Goal: Information Seeking & Learning: Learn about a topic

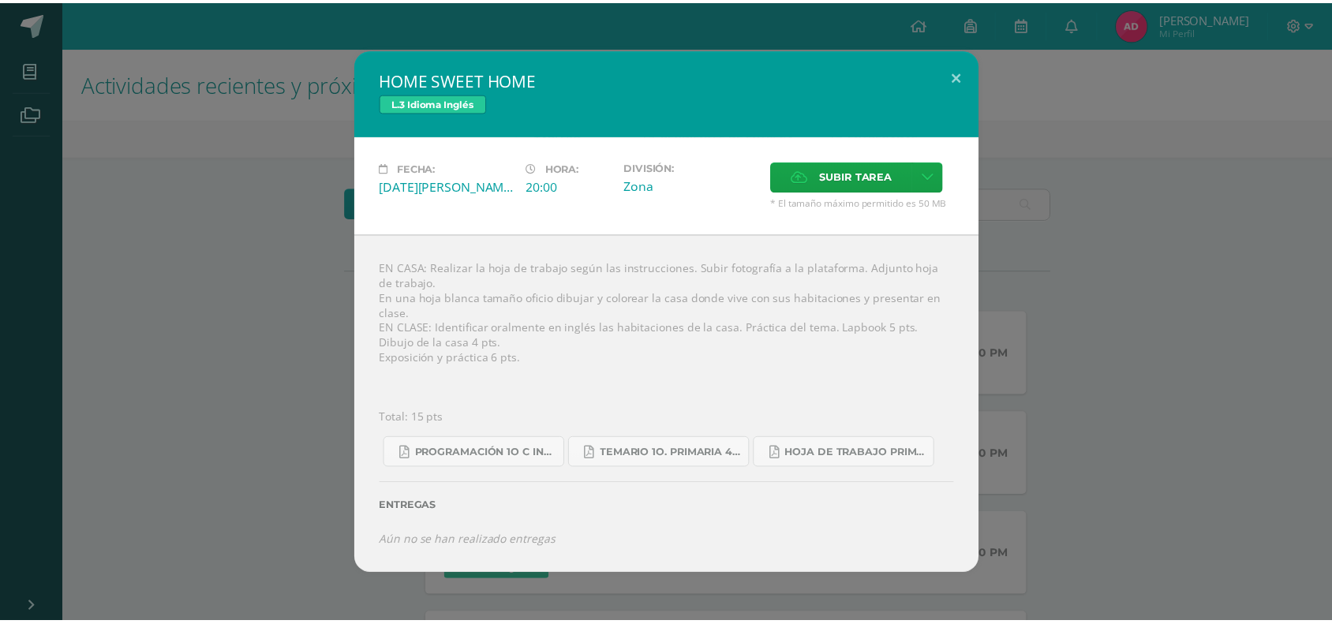
scroll to position [184, 0]
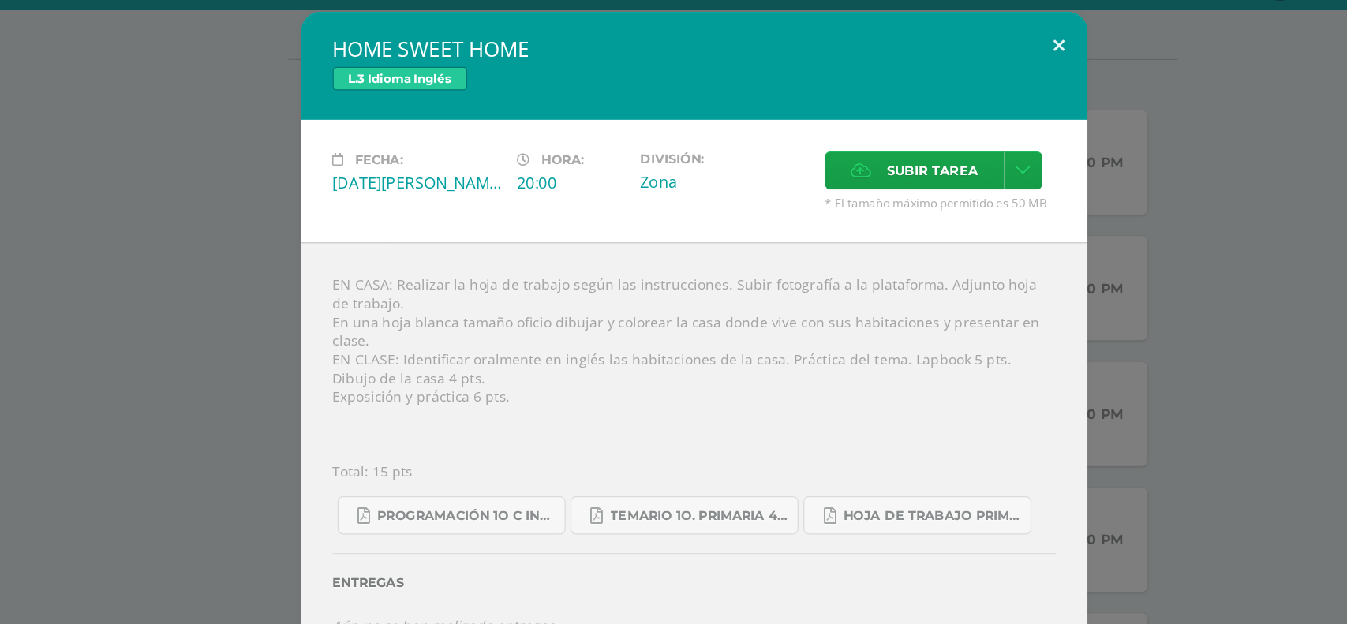
click at [968, 81] on button at bounding box center [966, 76] width 45 height 54
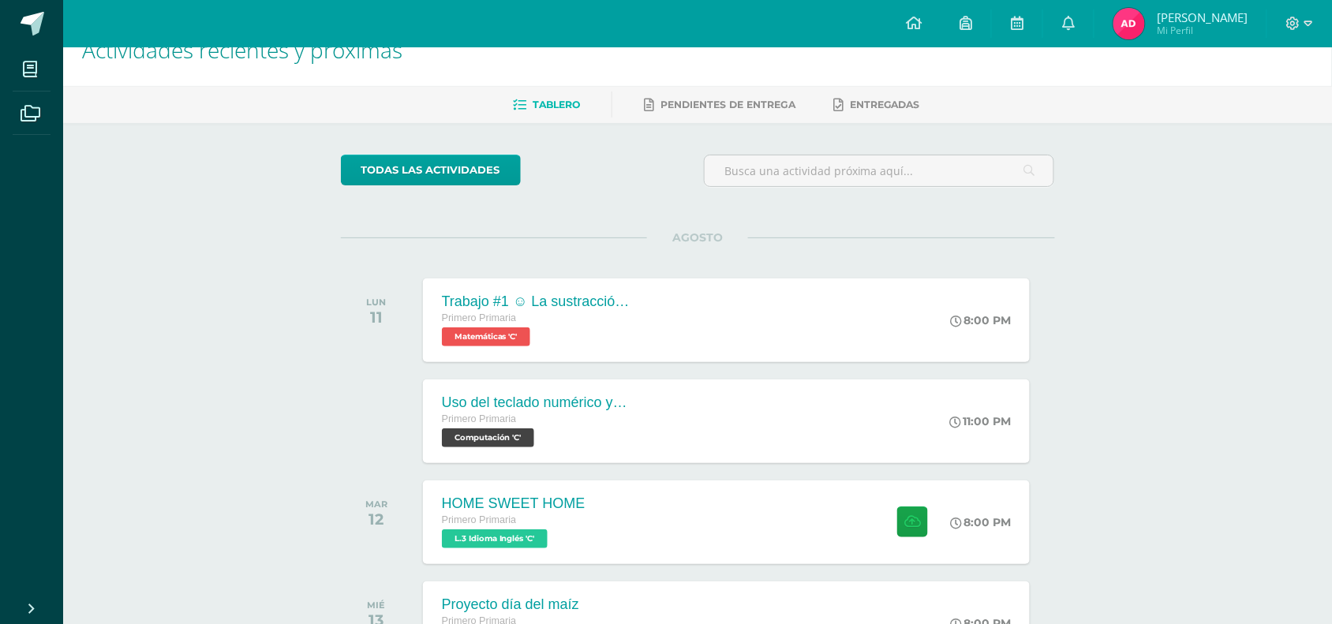
scroll to position [28, 0]
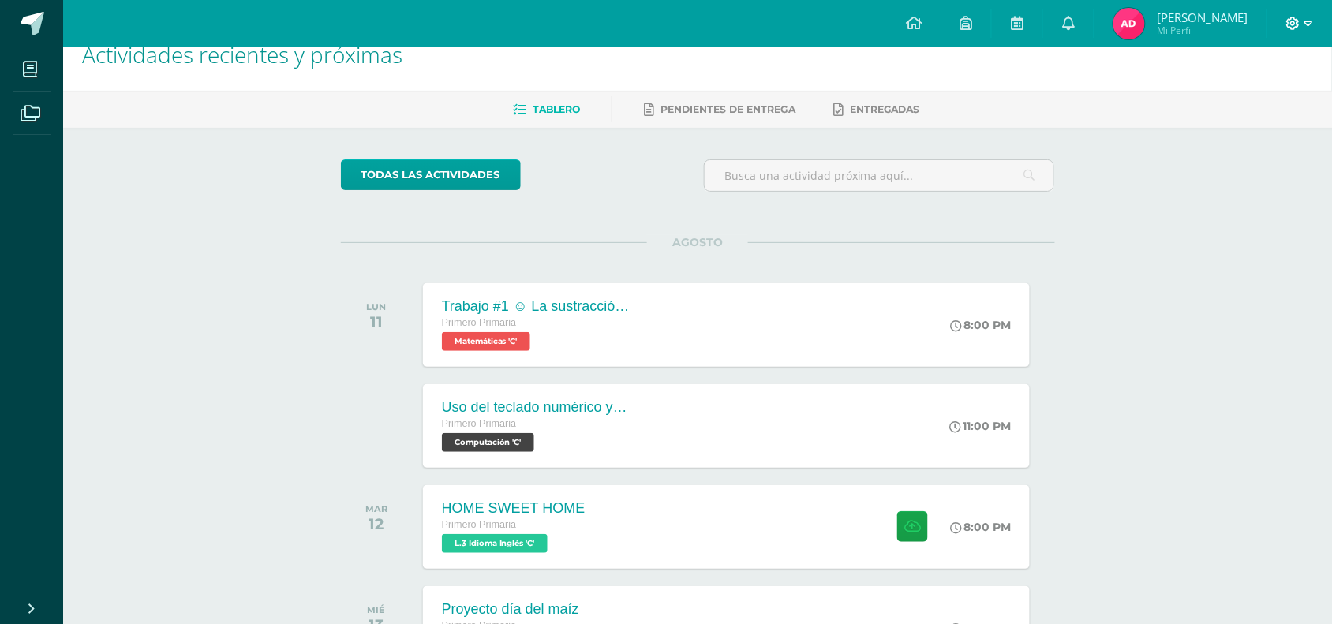
click at [1287, 26] on icon at bounding box center [1293, 24] width 14 height 14
click at [1227, 110] on span "Cerrar sesión" at bounding box center [1259, 108] width 71 height 15
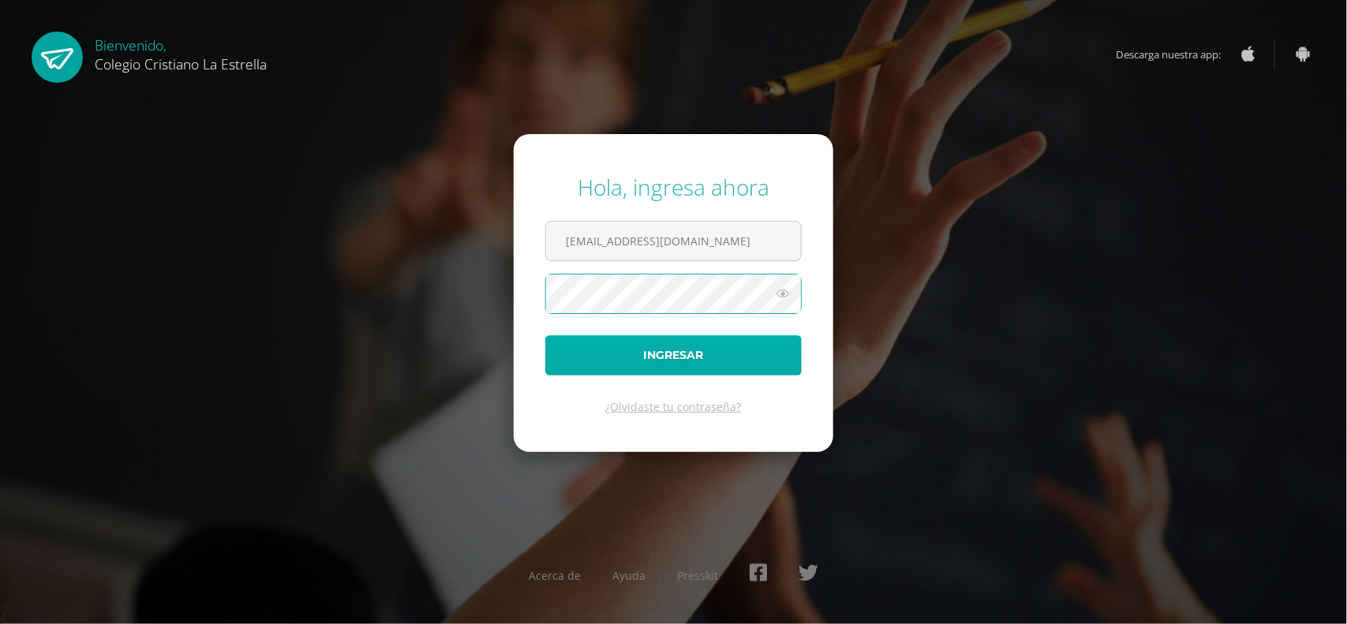
type input "[EMAIL_ADDRESS][DOMAIN_NAME]"
click at [545, 335] on button "Ingresar" at bounding box center [673, 355] width 256 height 40
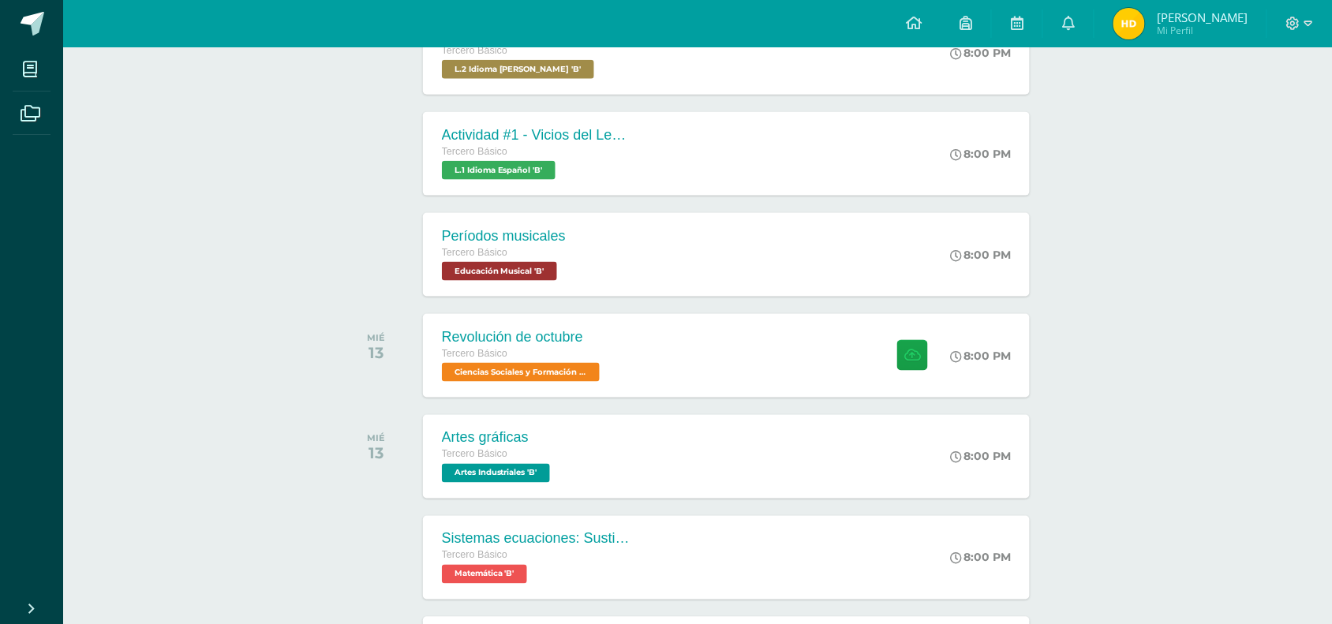
scroll to position [505, 0]
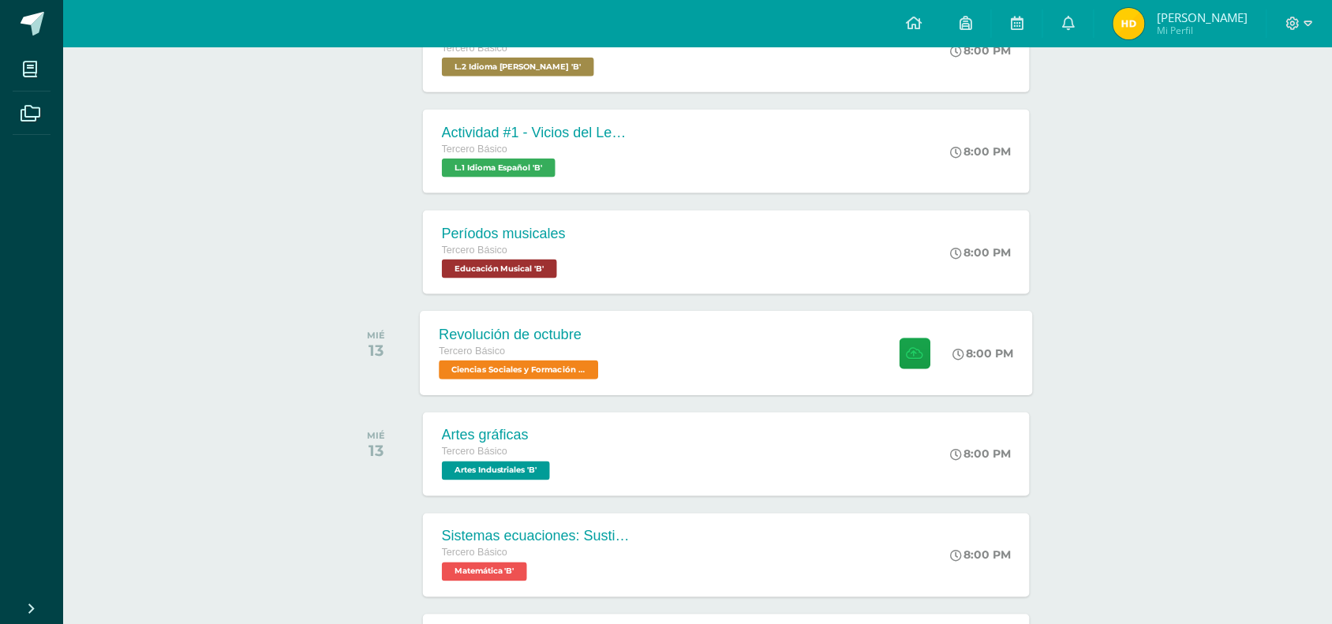
click at [637, 351] on div "Revolución de octubre Tercero Básico Ciencias Sociales y Formación Ciudadana 'B…" at bounding box center [726, 353] width 613 height 84
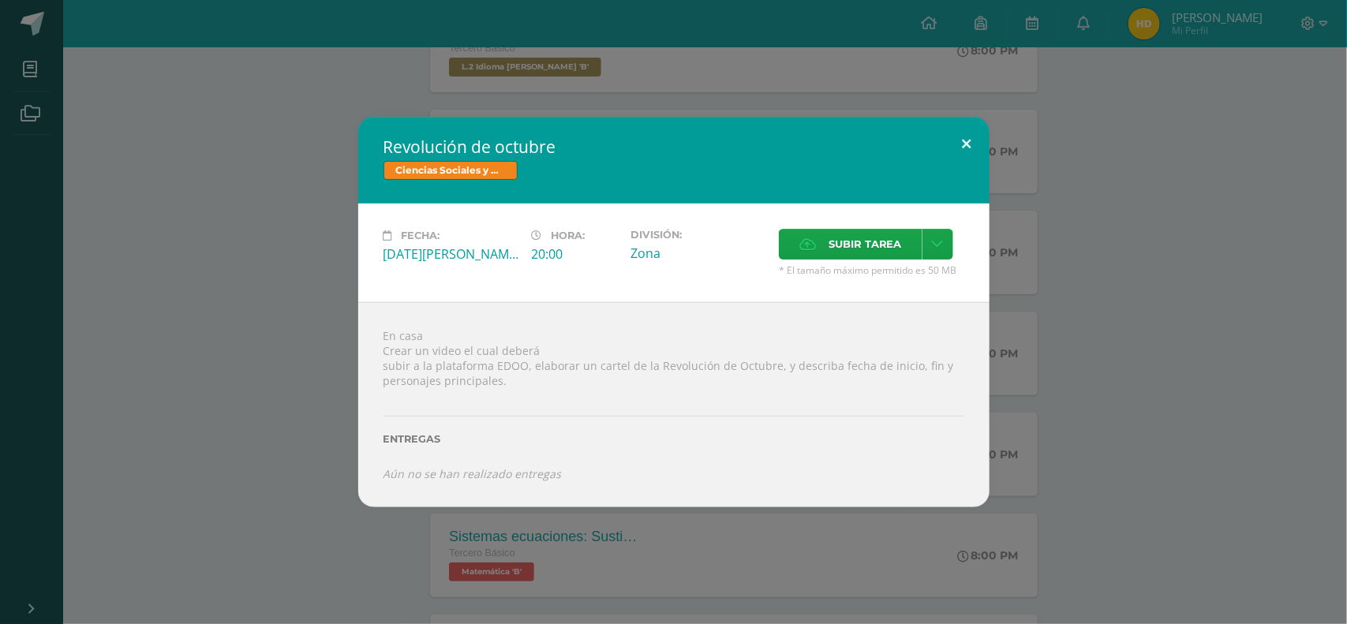
click at [973, 133] on button at bounding box center [966, 144] width 45 height 54
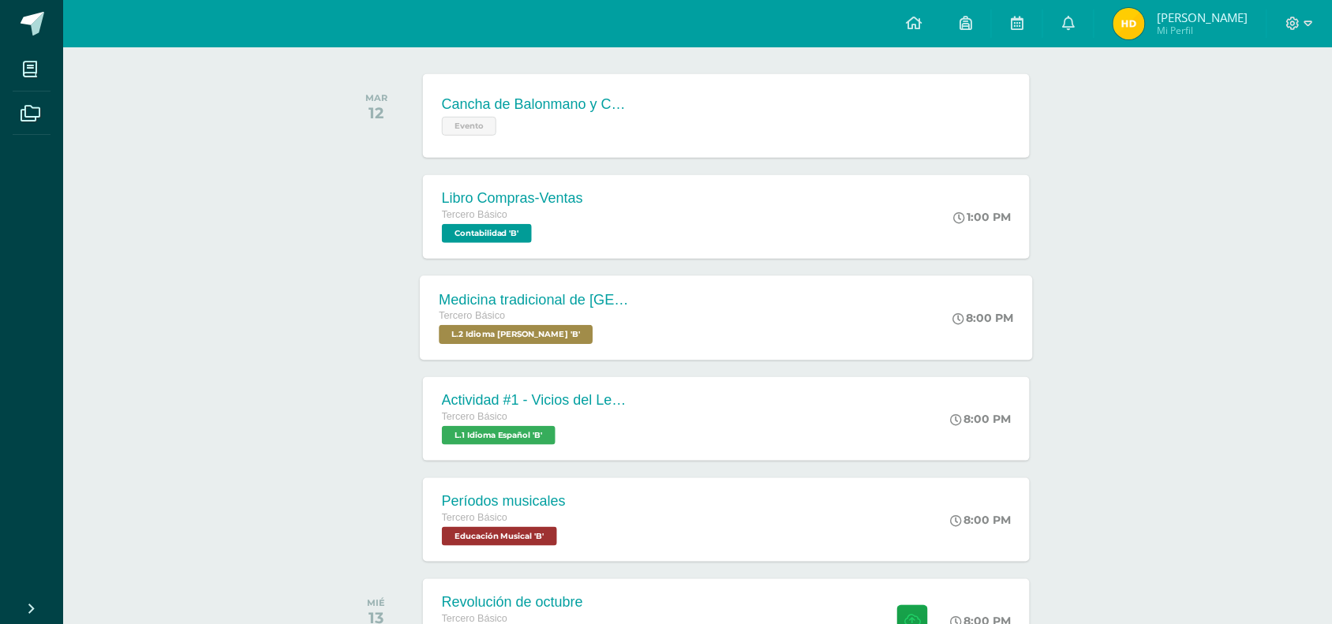
scroll to position [241, 0]
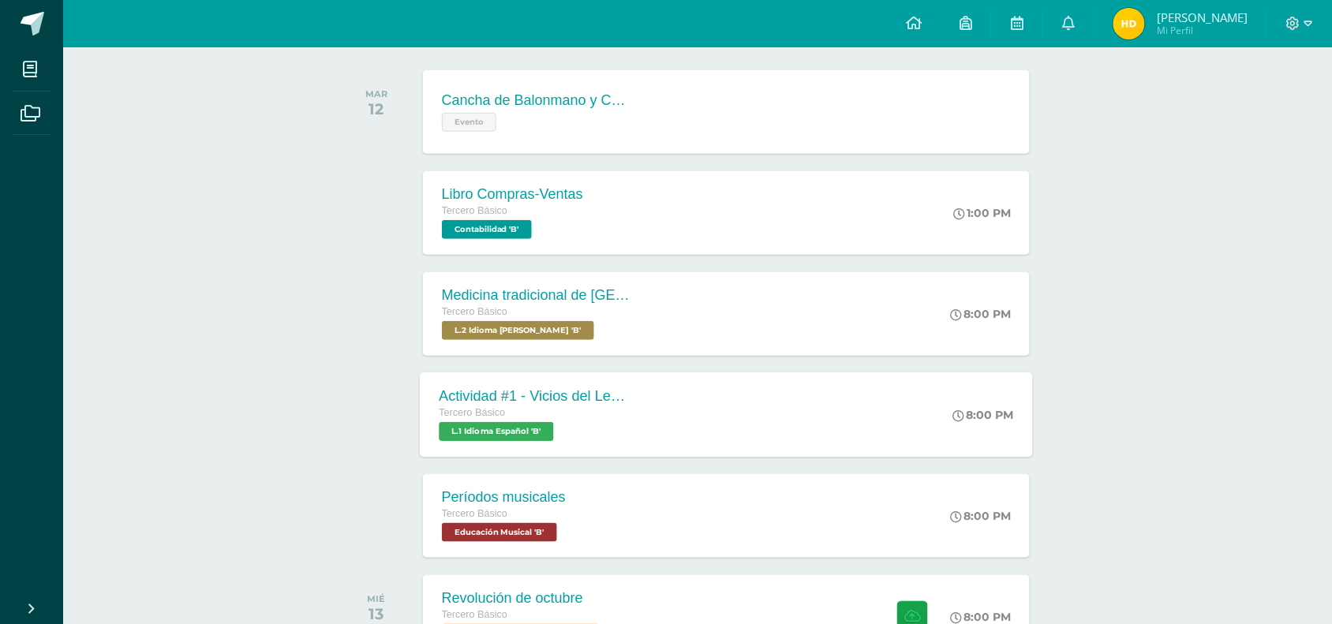
click at [623, 411] on div "Tercero Básico" at bounding box center [534, 413] width 191 height 17
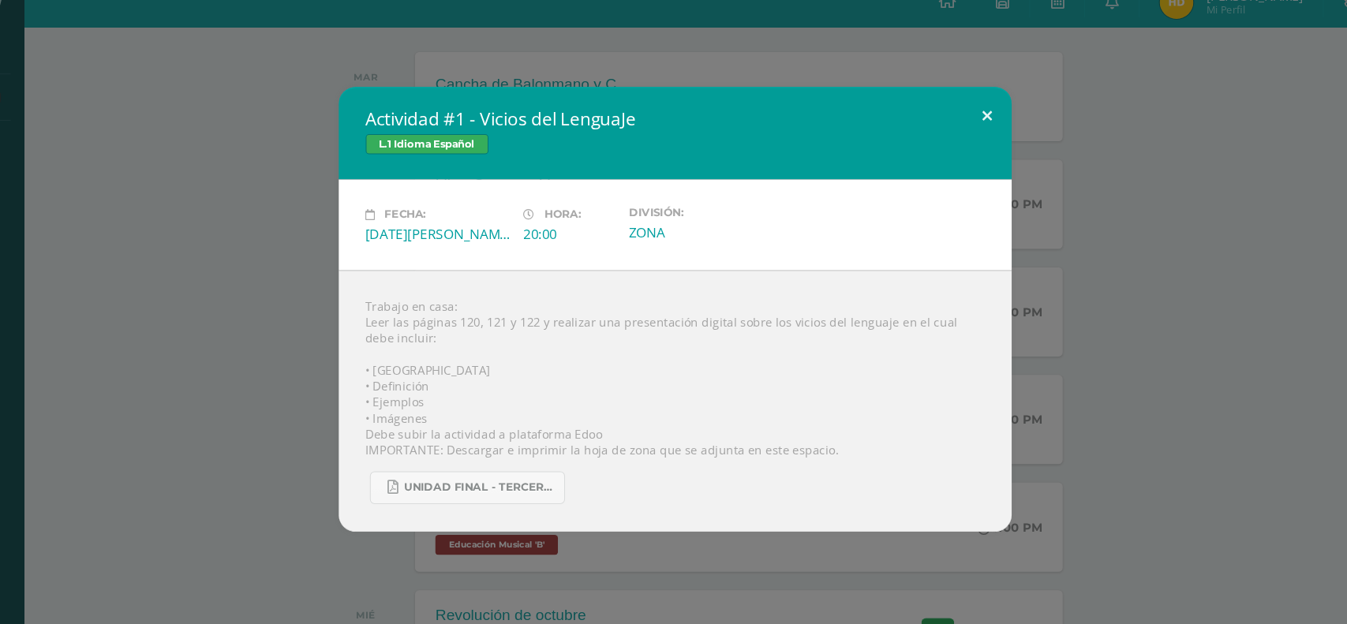
click at [965, 128] on button at bounding box center [966, 130] width 45 height 54
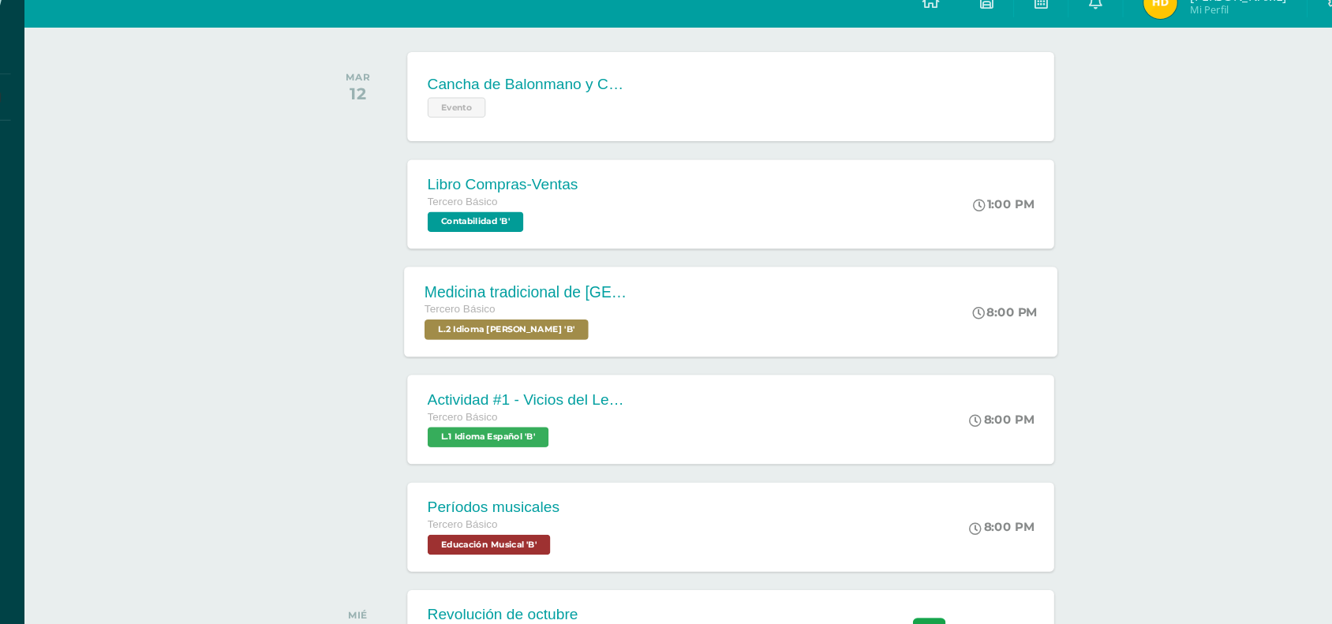
click at [631, 306] on div "Medicina tradicional de Guatemala Tercero Básico L.2 Idioma Maya Kaqchikel 'B'" at bounding box center [535, 313] width 230 height 84
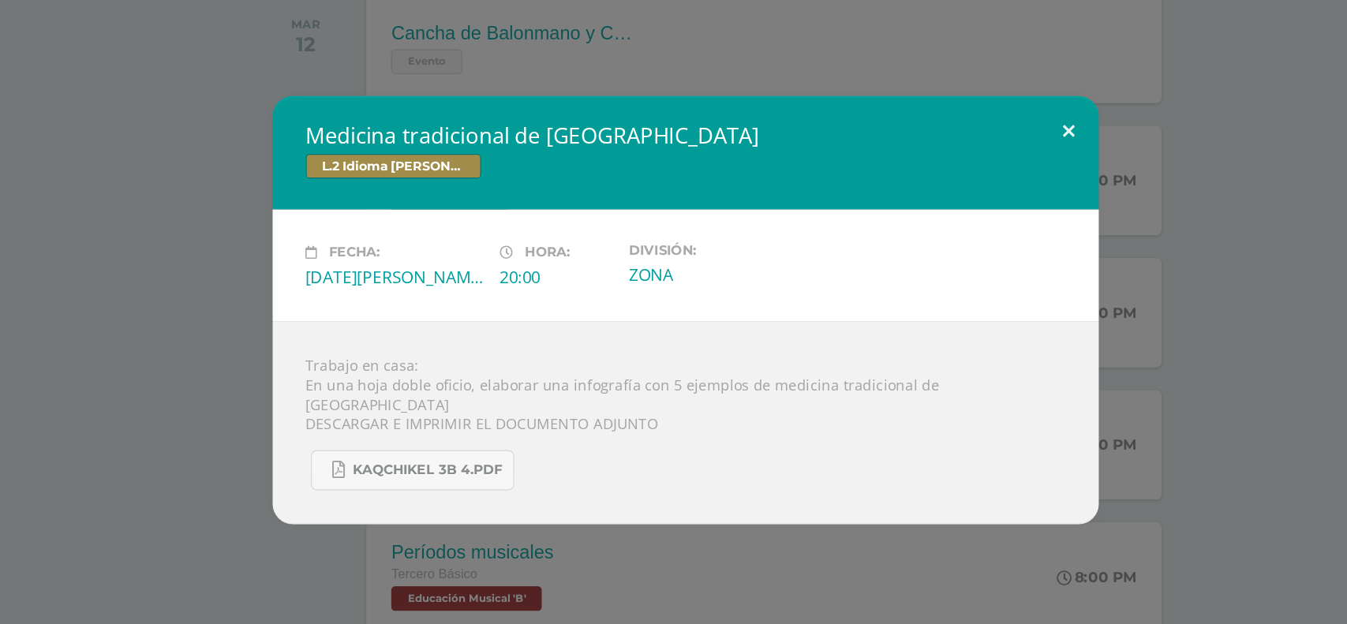
click at [966, 180] on button at bounding box center [966, 175] width 45 height 54
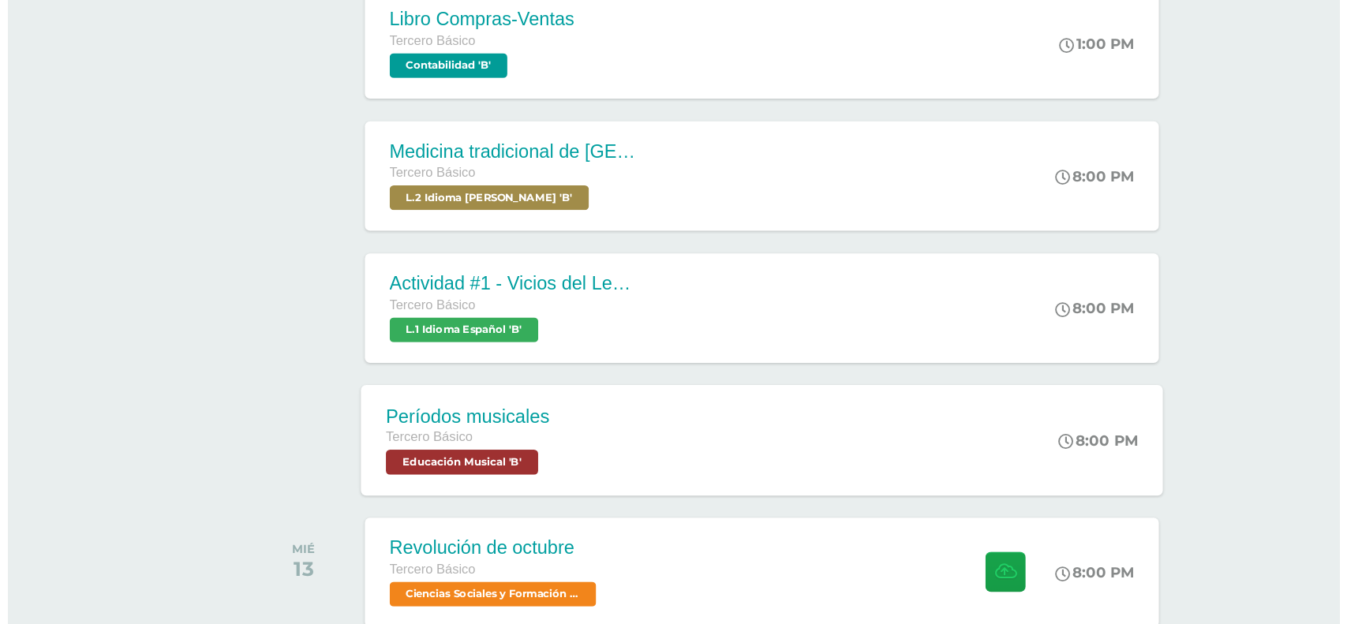
scroll to position [275, 0]
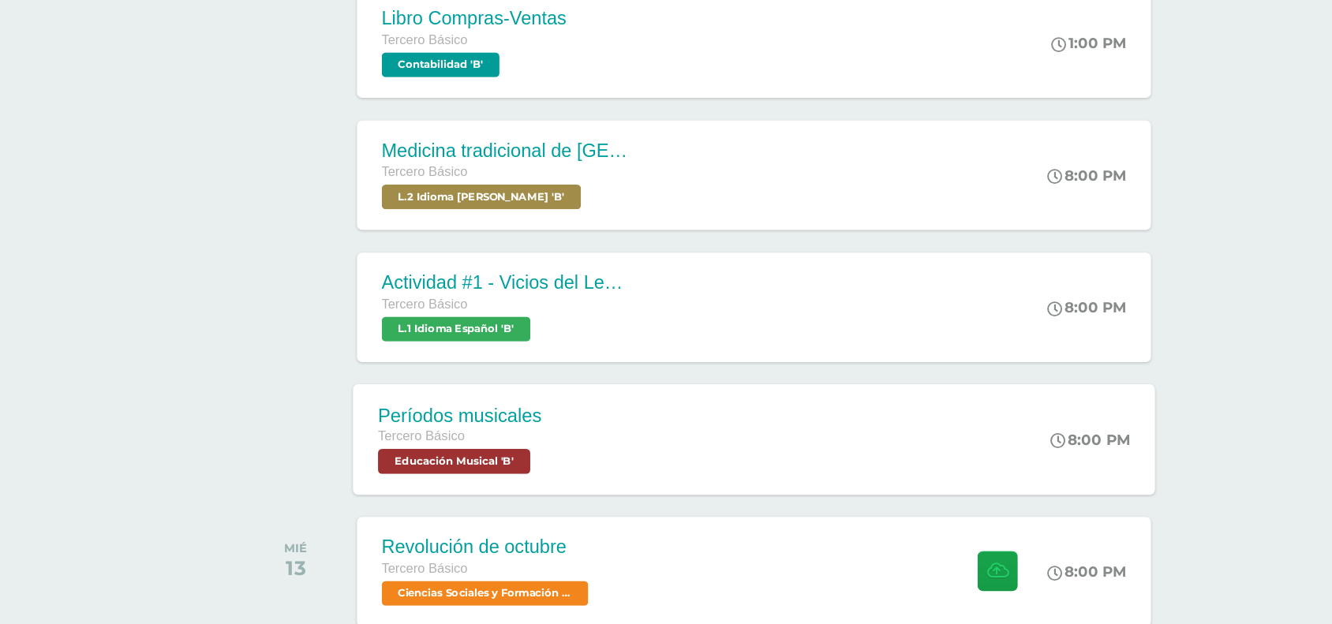
click at [604, 482] on div "Períodos musicales Tercero Básico Educación Musical 'B' 8:00 PM Períodos musica…" at bounding box center [726, 482] width 613 height 84
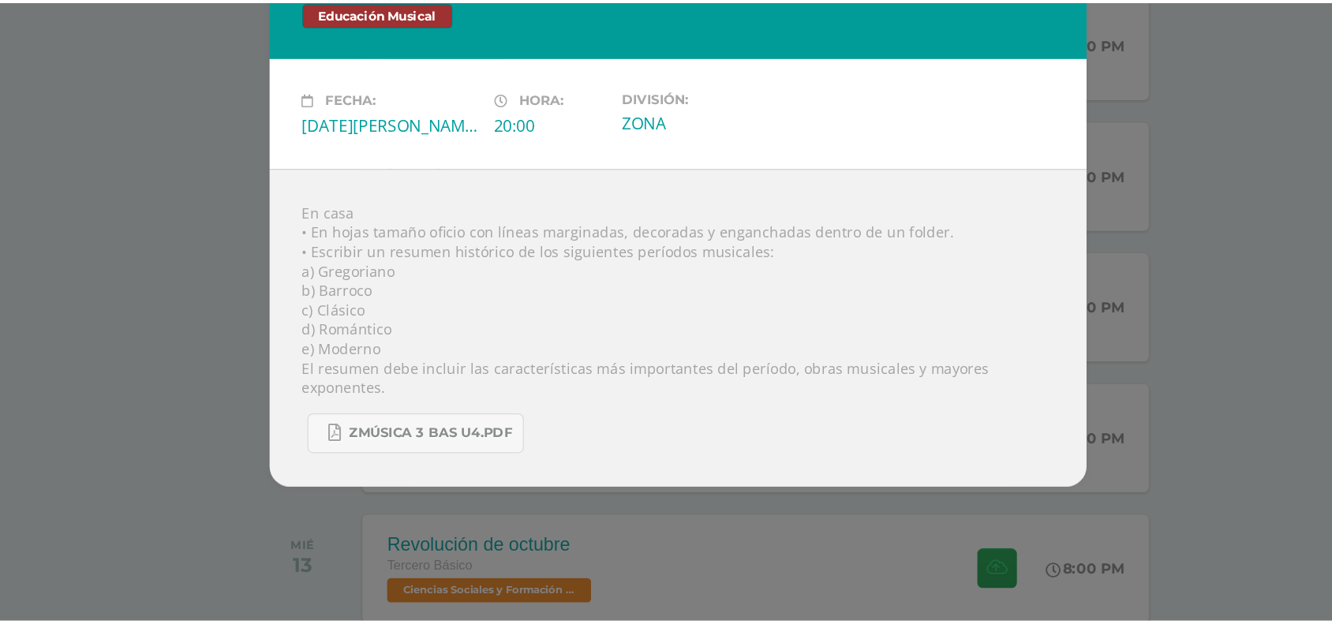
scroll to position [274, 0]
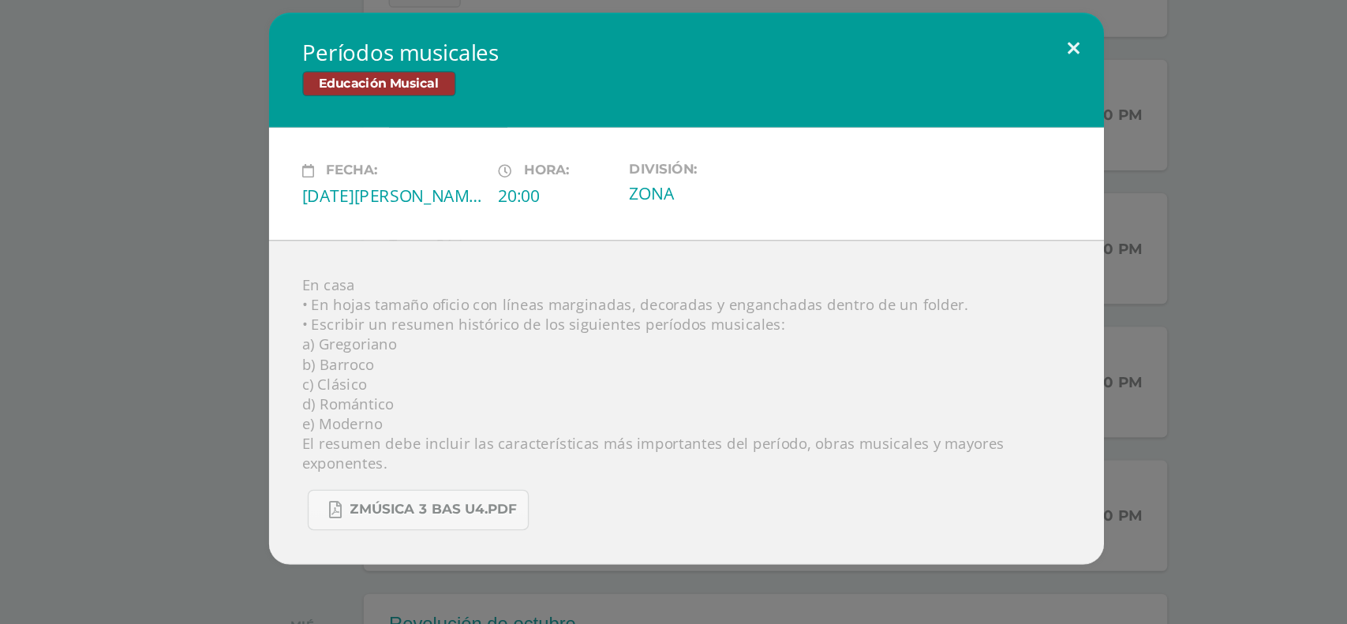
click at [970, 133] on button at bounding box center [966, 130] width 45 height 54
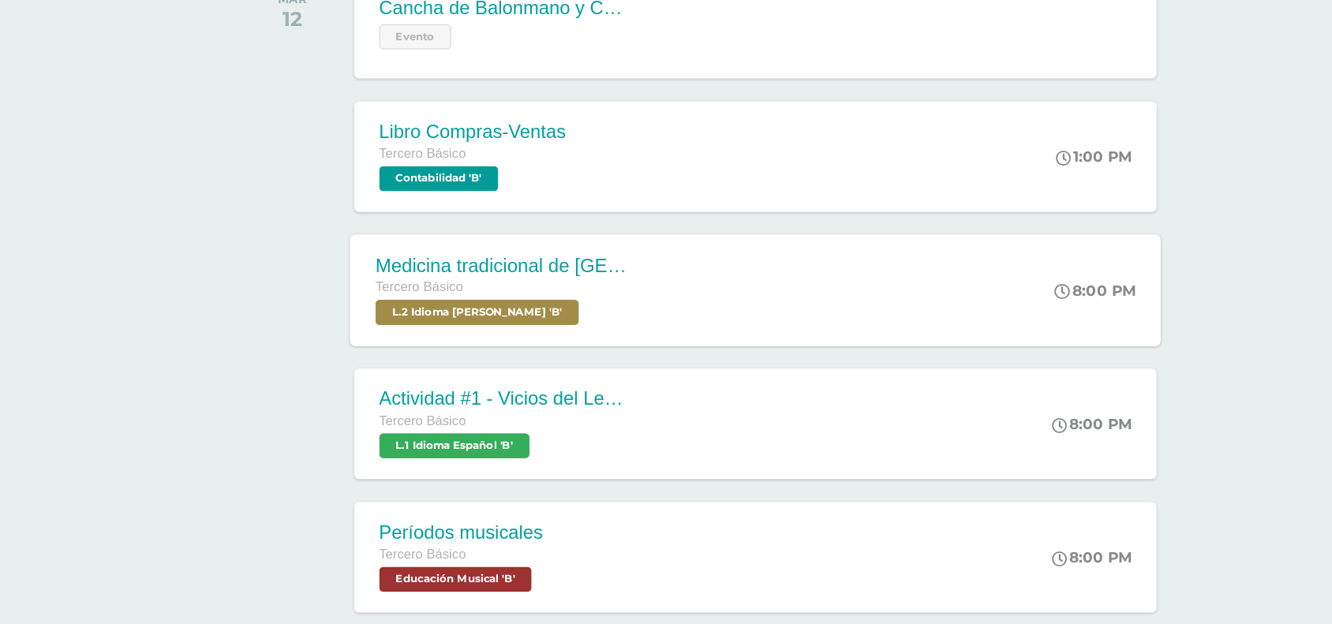
click at [596, 264] on div "Medicina tradicional de Guatemala" at bounding box center [534, 263] width 191 height 17
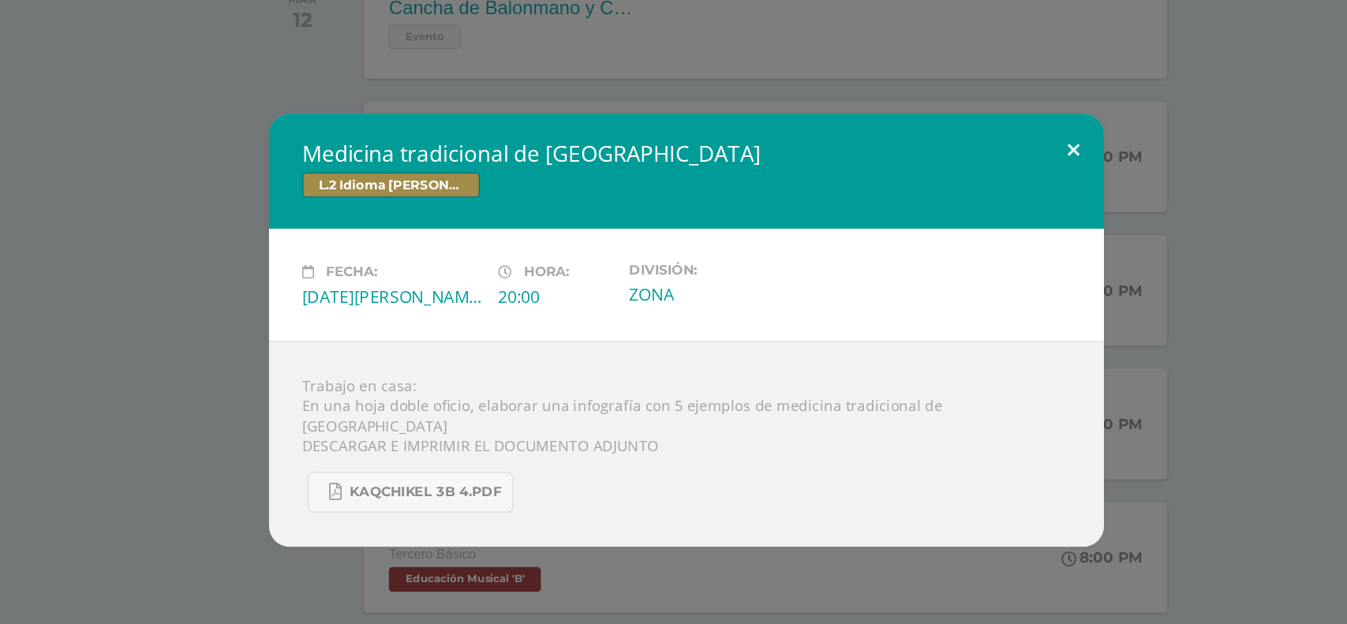
click at [961, 182] on button at bounding box center [966, 175] width 45 height 54
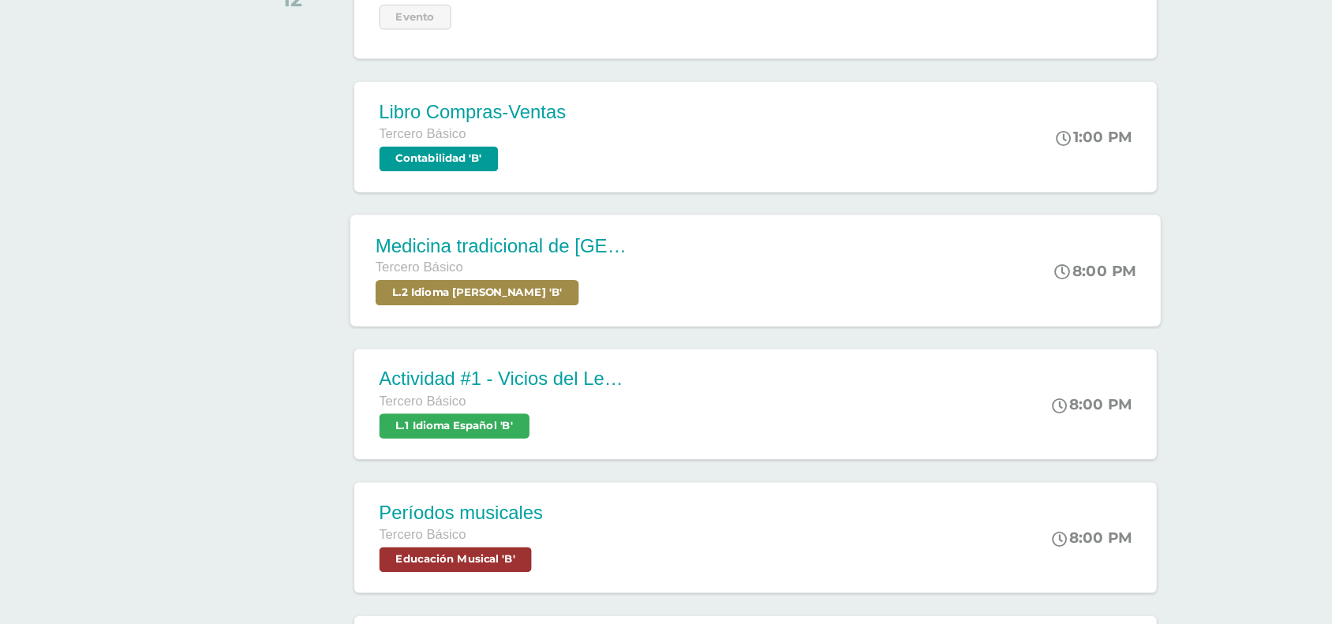
click at [609, 279] on div "Tercero Básico" at bounding box center [534, 279] width 191 height 17
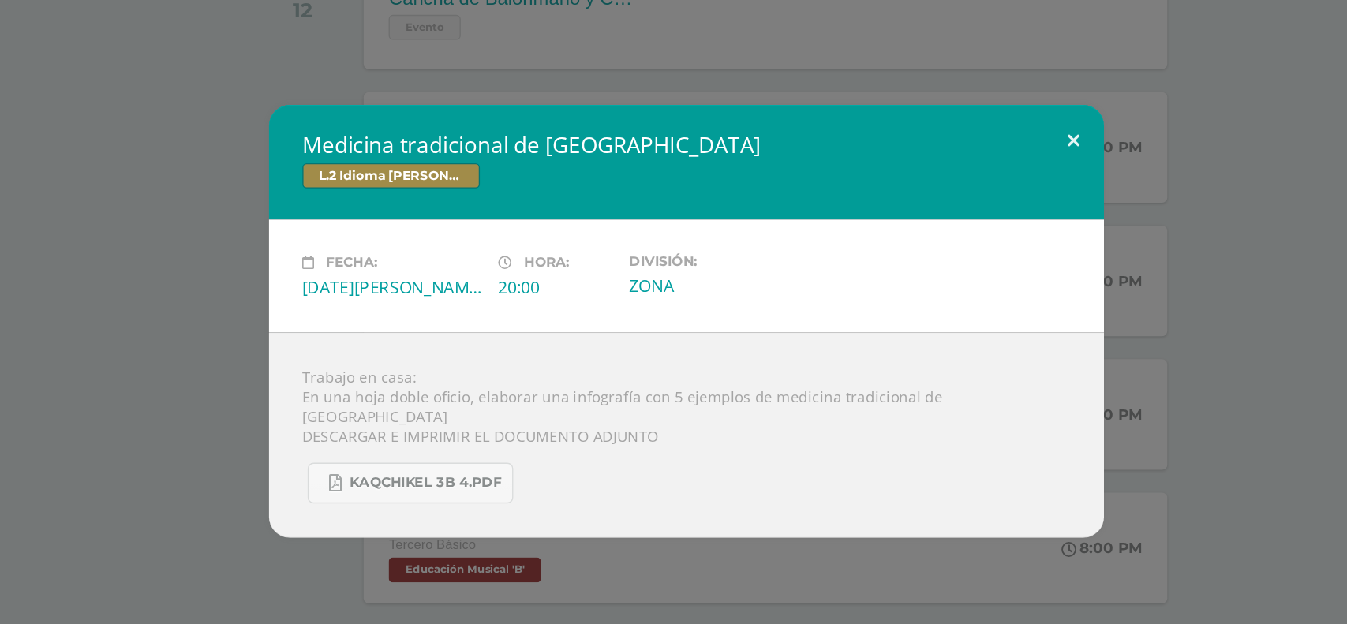
click at [966, 181] on button at bounding box center [966, 175] width 45 height 54
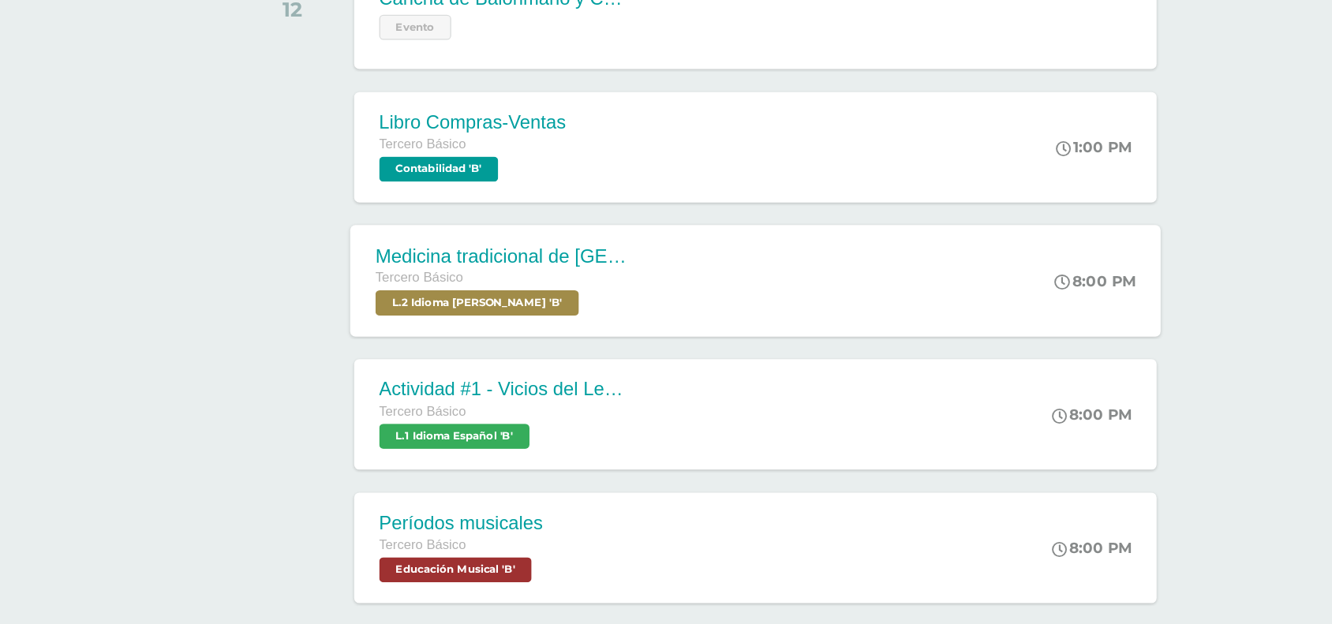
click at [617, 281] on div "Tercero Básico" at bounding box center [534, 279] width 191 height 17
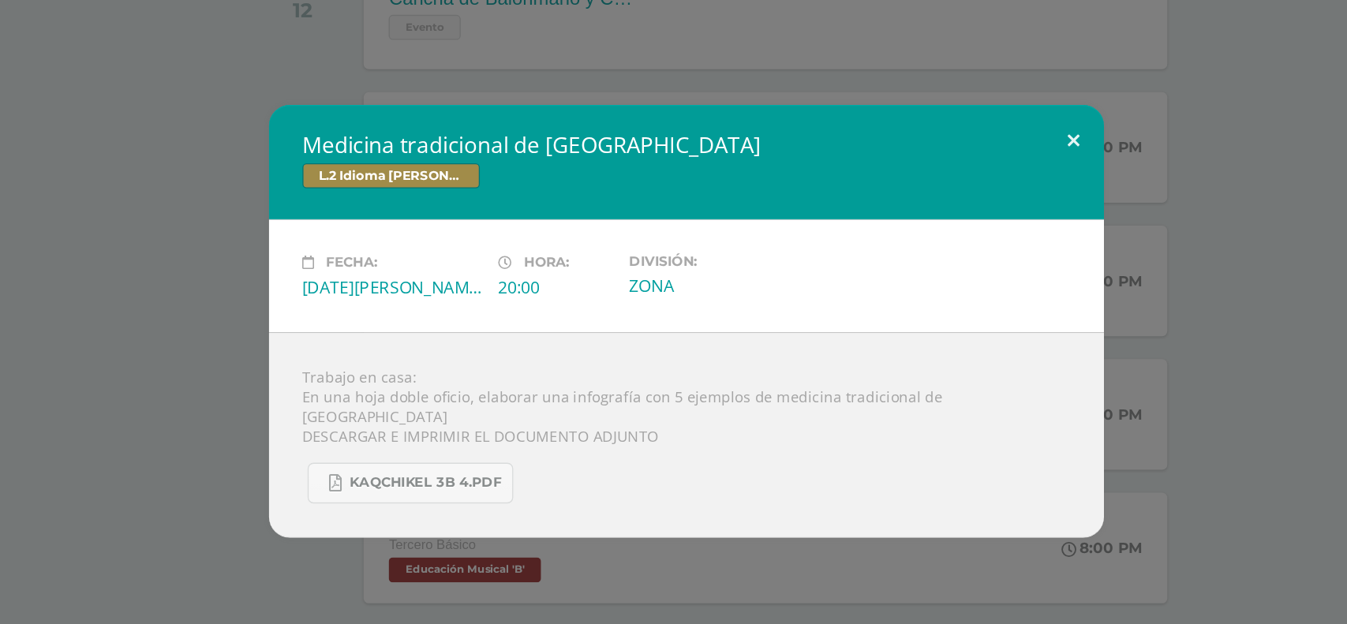
click at [962, 180] on button at bounding box center [966, 175] width 45 height 54
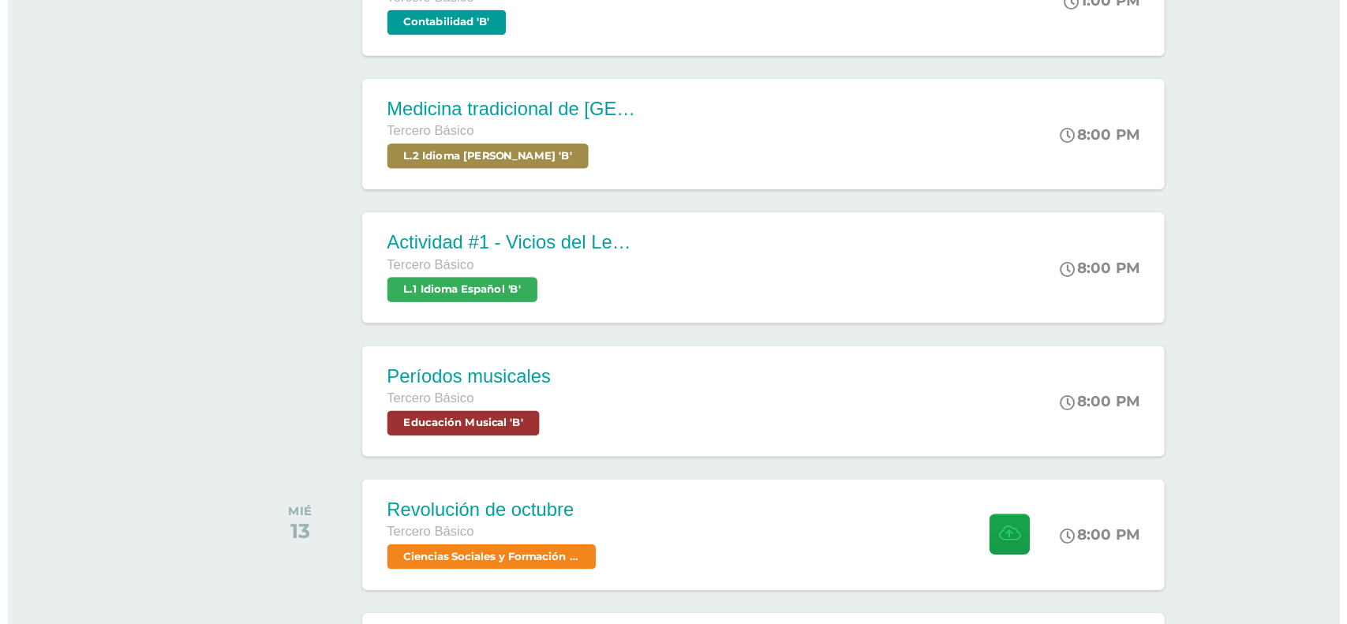
scroll to position [305, 0]
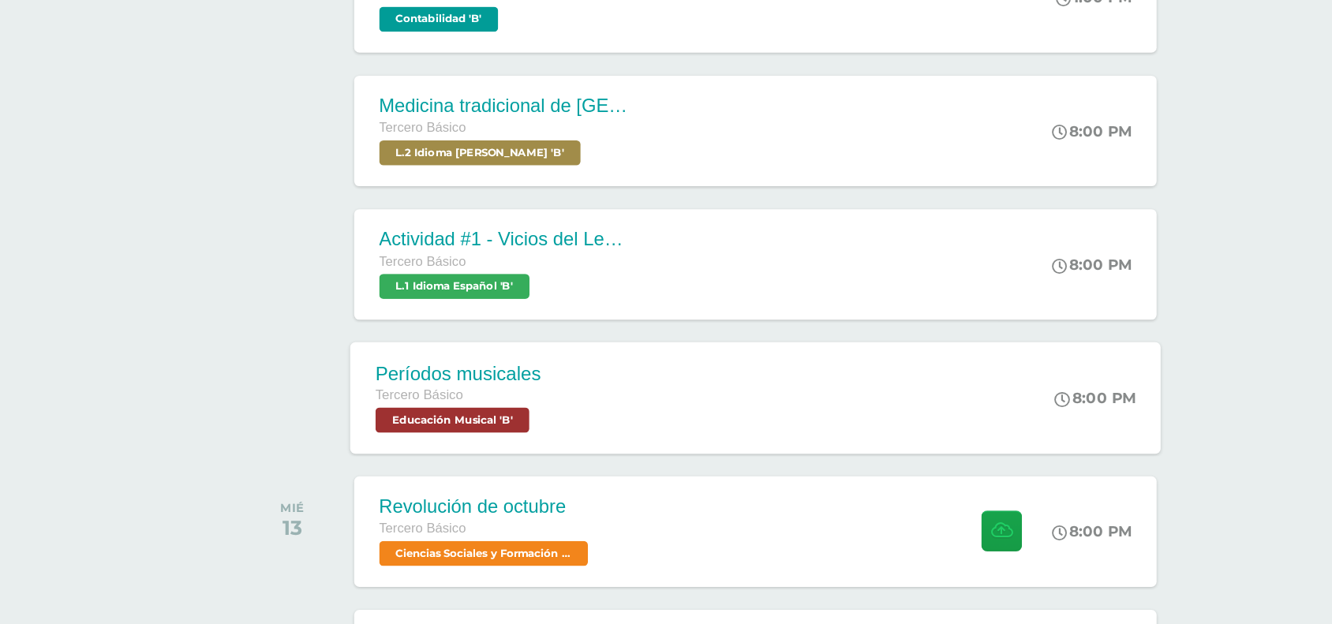
click at [600, 462] on div "Períodos musicales Tercero Básico Educación Musical 'B' 8:00 PM Períodos musica…" at bounding box center [726, 452] width 613 height 84
